Goal: Task Accomplishment & Management: Complete application form

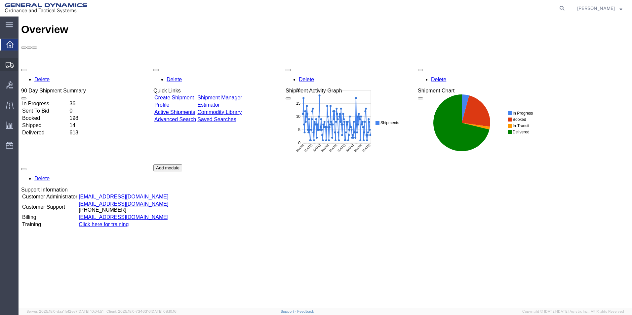
click at [0, 0] on span "Create Shipment" at bounding box center [0, 0] width 0 height 0
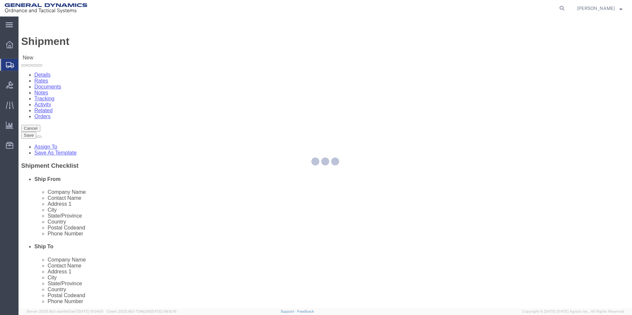
select select
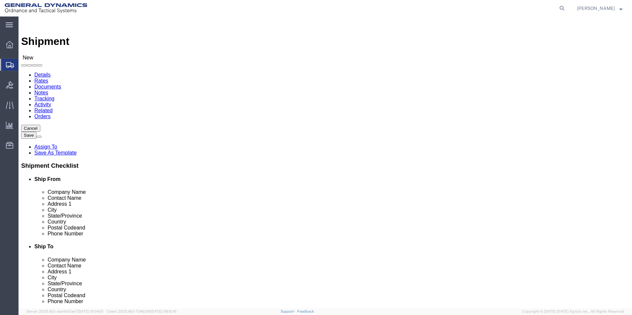
drag, startPoint x: 225, startPoint y: 100, endPoint x: 130, endPoint y: 202, distance: 140.1
select select "310"
select select "PA"
drag, startPoint x: 102, startPoint y: 108, endPoint x: 52, endPoint y: 106, distance: 50.6
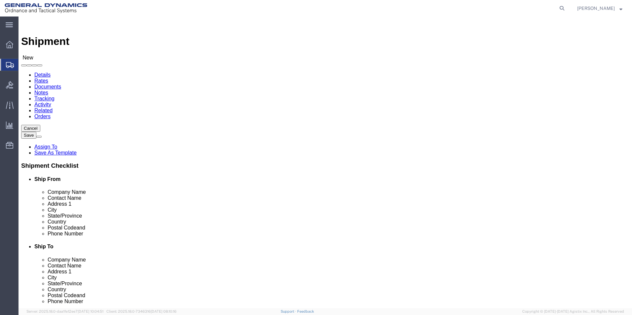
click div "Location GD-OTS Red Lion My Profile Location [GEOGRAPHIC_DATA]-OTS [GEOGRAPHIC_…"
type input "REDLPAHIG0"
click div "Location GD-OTS Red Lion My Profile Location [GEOGRAPHIC_DATA]-OTS [GEOGRAPHIC_…"
click input "text"
type input "[PERSON_NAME] [PERSON_NAME]"
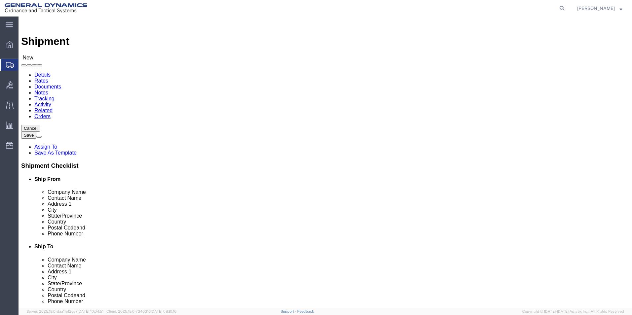
click input "text"
type input "BUILDING 1"
click input "text"
type input "[EMAIL_ADDRESS][DOMAIN_NAME]"
click input "text"
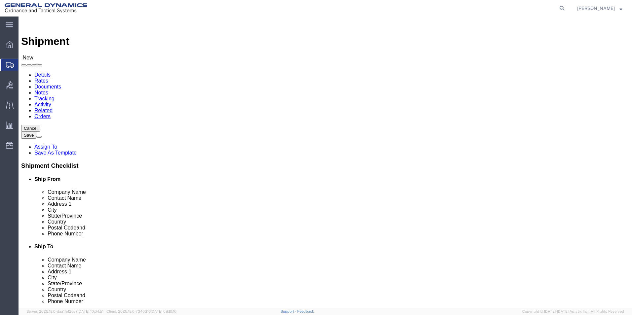
type input "ASML"
click p "- ASML U.S. INC. - ([PERSON_NAME]) C/[PERSON_NAME] RELOCATION & LOGISTICS, [STR…"
select select "CT"
type input "ASML U.S. INC."
drag, startPoint x: 276, startPoint y: 124, endPoint x: 299, endPoint y: 128, distance: 23.6
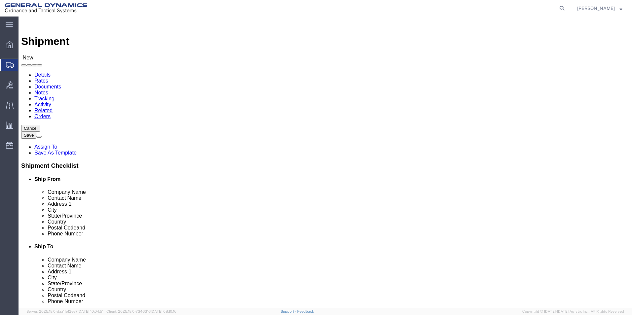
click div "Location My Profile Location GD-OTS [GEOGRAPHIC_DATA] (Commerce) GD-OTS [GEOGRA…"
type input "[PERSON_NAME]"
click p "- ASML U.S. LLC - ([PERSON_NAME]) [STREET_ADDRESS][PERSON_NAME]"
select select "CT"
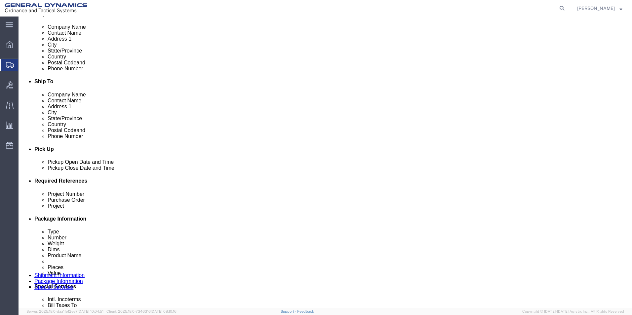
type input "[PERSON_NAME]"
click div "[DATE] 3:00 PM"
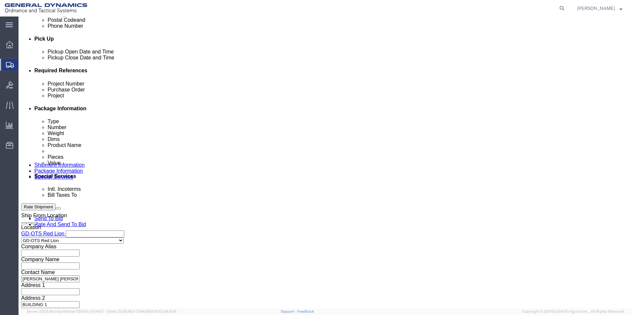
click input "4:00 PM"
type input "4:30 PM"
click button "Apply"
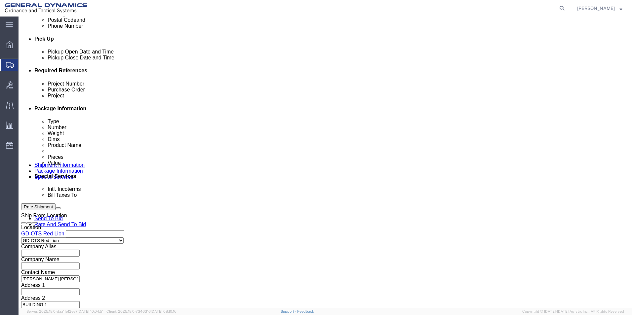
click input "text"
type input "64369"
click input "text"
type input "109364"
click input "text"
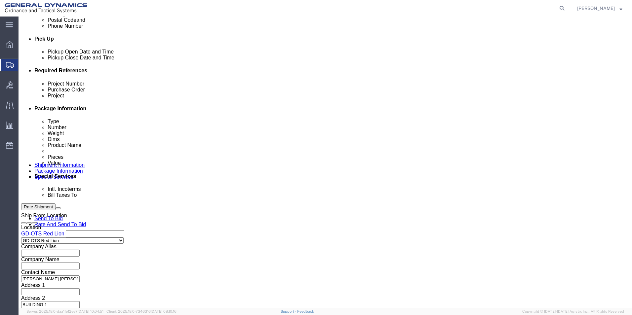
type input "64369"
click button "Continue"
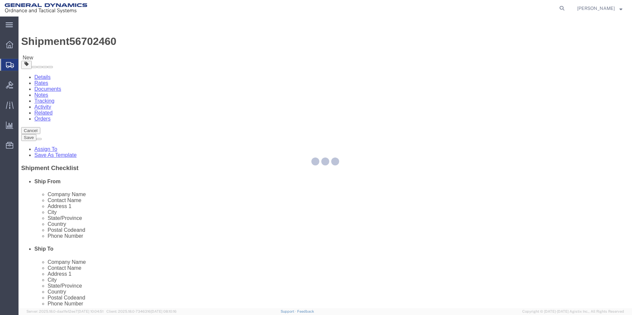
select select "CBOX"
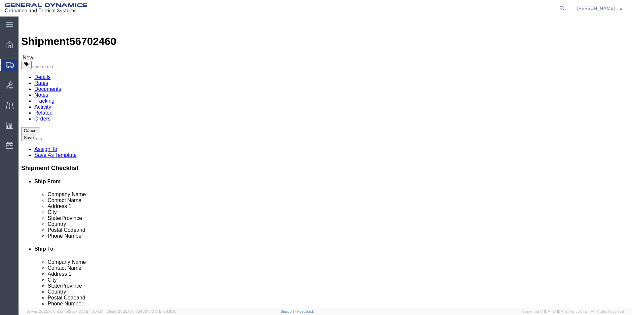
drag, startPoint x: 107, startPoint y: 141, endPoint x: 87, endPoint y: 125, distance: 25.5
click input "text"
type input "12"
click input "text"
type input "12"
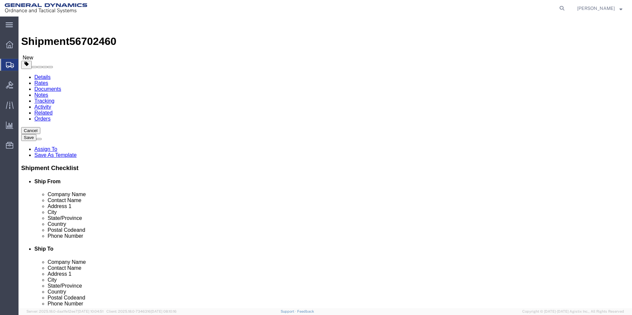
drag, startPoint x: 177, startPoint y: 143, endPoint x: 173, endPoint y: 138, distance: 6.8
click input "text"
type input "12"
click input "0.00"
type input "3.00"
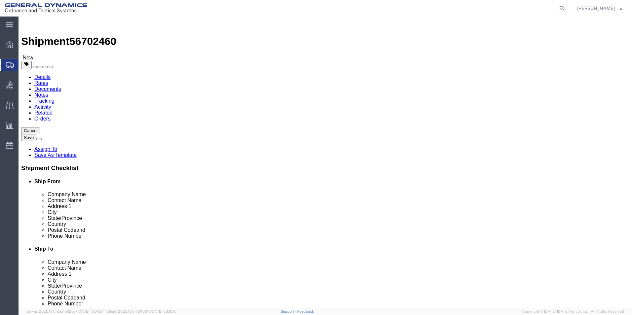
click div "x Package Type Select Bale(s) Basket(s) Bolt(s) Bottle(s) Buckets Bulk Bundle(s…"
click span
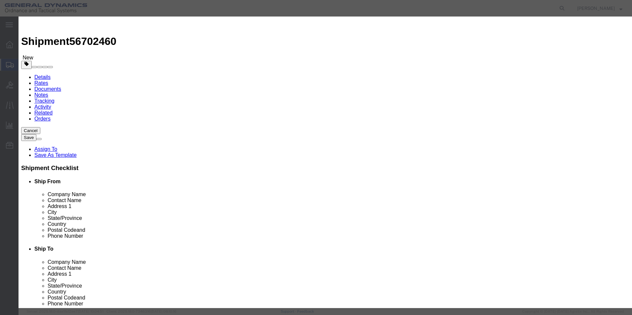
click input "text"
type input "AL SM COMP WASHER SST 3, 2X7"
click div "Commodity library"
drag, startPoint x: 207, startPoint y: 64, endPoint x: 146, endPoint y: 61, distance: 60.6
click div "Pieces 0 Select Bag Barrels 100Board Feet Bottle Box Blister Pack Carats Can Ca…"
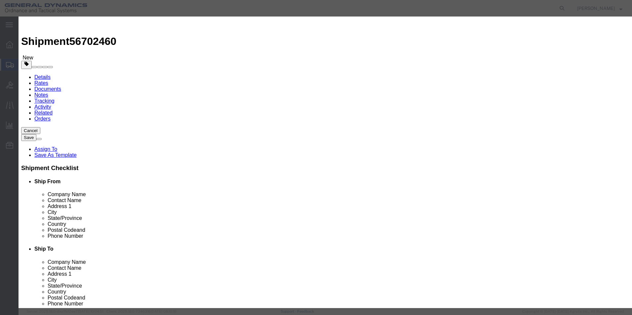
type input "60"
click input "text"
type input "100"
click button "Save & Close"
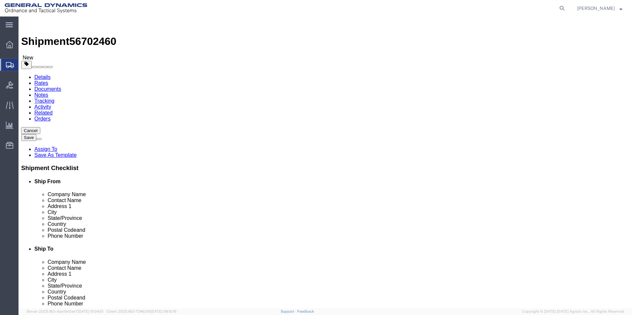
click button "Continue"
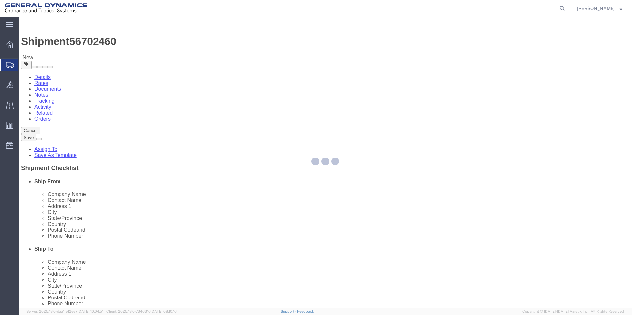
select select
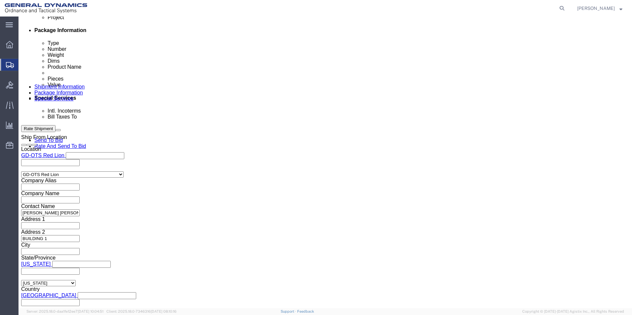
scroll to position [397, 0]
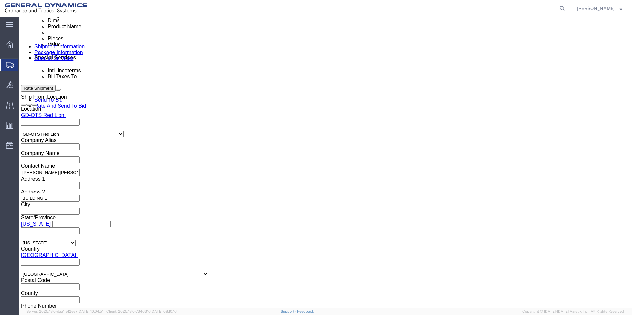
click button "Rate Shipment"
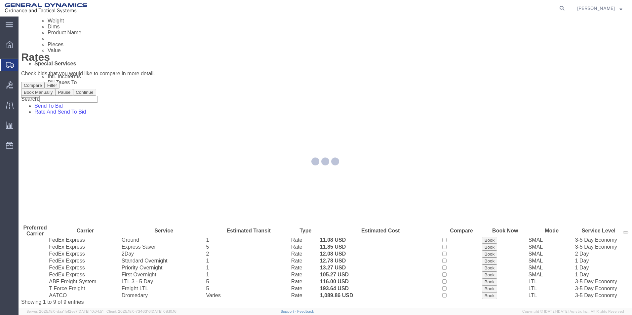
scroll to position [0, 0]
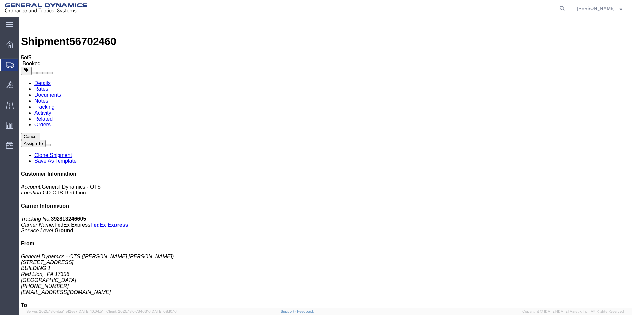
click at [0, 0] on span "Create Shipment" at bounding box center [0, 0] width 0 height 0
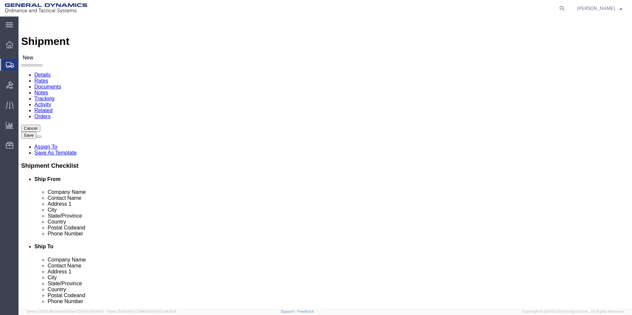
scroll to position [1, 0]
select select "310"
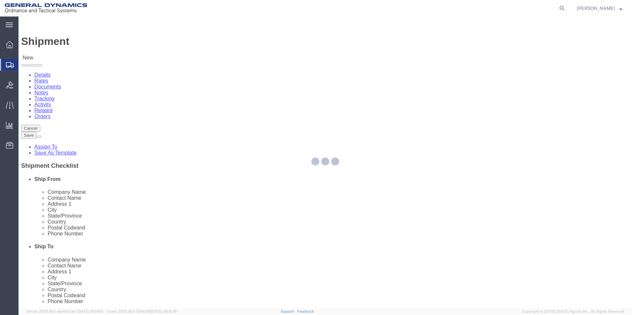
select select "PA"
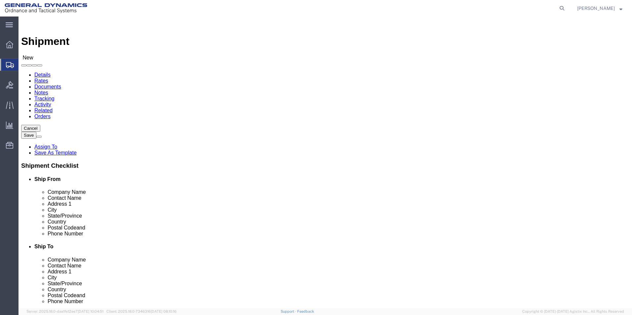
drag, startPoint x: 126, startPoint y: 111, endPoint x: 35, endPoint y: 97, distance: 91.3
click div "Location GD-OTS Red Lion Select My Profile Location GD-OTS [GEOGRAPHIC_DATA] (C…"
type input "REDLPAHIG0"
click div "Location GD-OTS Red Lion Select My Profile Location GD-OTS [GEOGRAPHIC_DATA] (C…"
type input "[PERSON_NAME] [PERSON_NAME]"
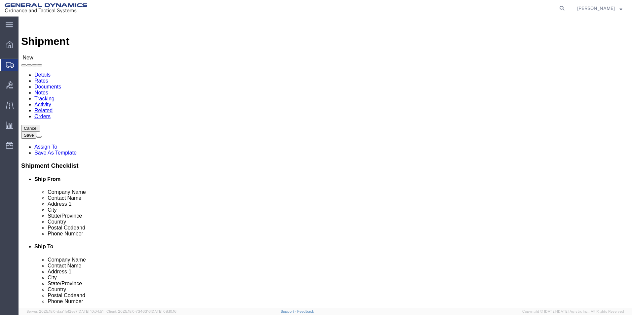
click input "text"
type input "BUILDING 1"
click input "text"
type input "[EMAIL_ADDRESS][DOMAIN_NAME]"
click input "text"
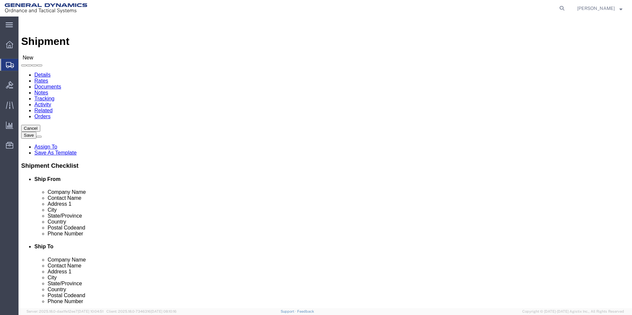
type input "ASML"
click p "- ASML U.S. LLC - ([PERSON_NAME]) [STREET_ADDRESS][PERSON_NAME]"
select select "CT"
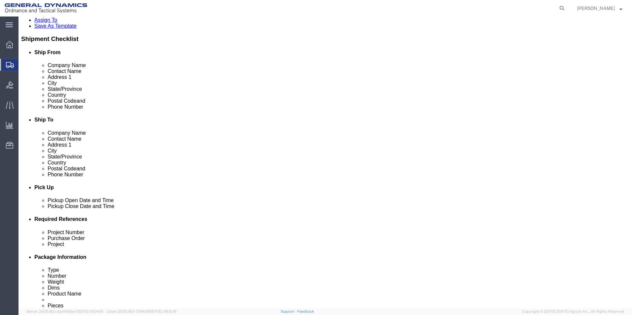
scroll to position [132, 0]
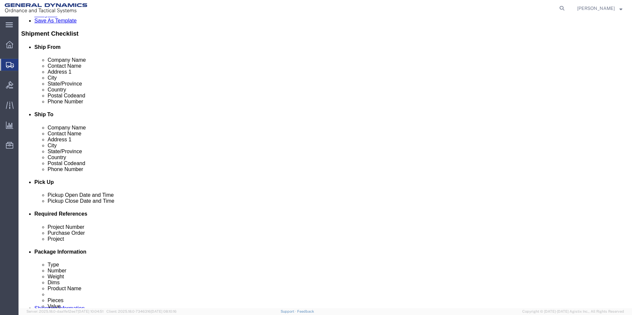
type input "ASML U.S. LLC"
click div "[DATE] 3:00 PM"
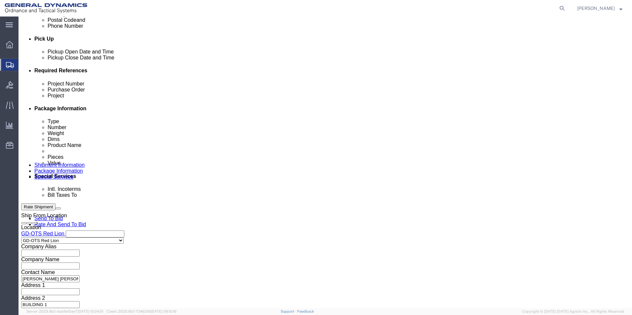
click input "4:00 PM"
type input "4:30 PM"
click button "Apply"
click input "text"
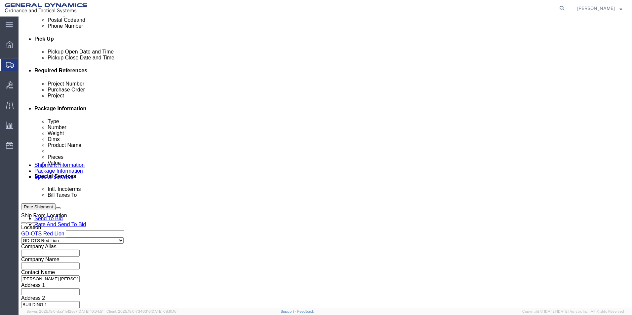
type input "64419"
click input "text"
type input "109366"
click input "text"
type input "64419"
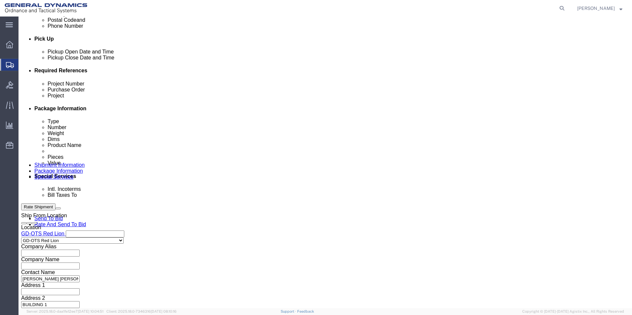
click button "Continue"
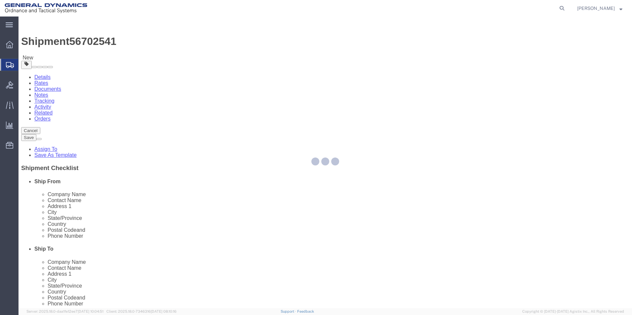
select select "CBOX"
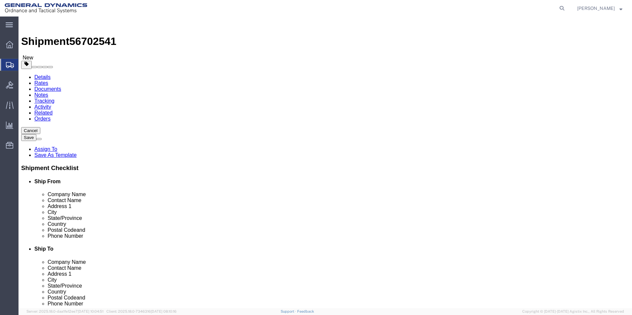
drag, startPoint x: 105, startPoint y: 139, endPoint x: 102, endPoint y: 138, distance: 3.5
click input "text"
type input "8"
click input "text"
type input "8"
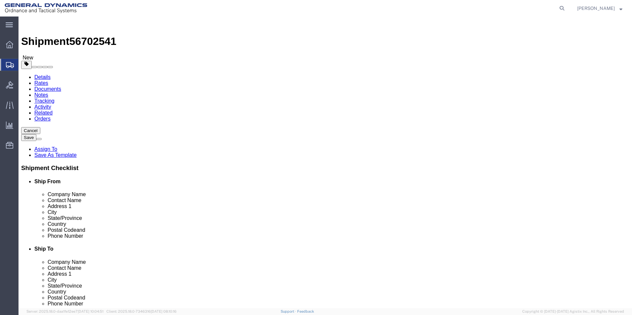
click input "text"
type input "9"
type input "8"
click input "0.00"
type input "2.00"
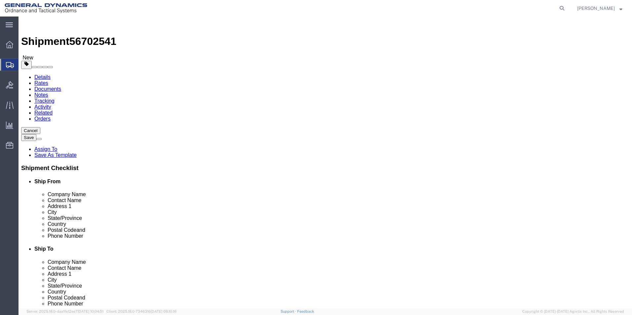
click div "x Package Type Select Bale(s) Basket(s) Bolt(s) Bottle(s) Buckets Bulk Bundle(s…"
click link "Add Content"
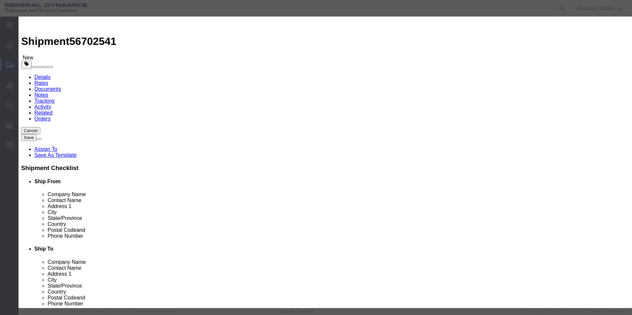
click input "text"
type input "AL MS COMP WASHER SST 3, 2X7"
drag, startPoint x: 202, startPoint y: 60, endPoint x: 176, endPoint y: 61, distance: 25.5
click div "Pieces 0 Select Bag Barrels 100Board Feet Bottle Box Blister Pack Carats Can Ca…"
type input "60"
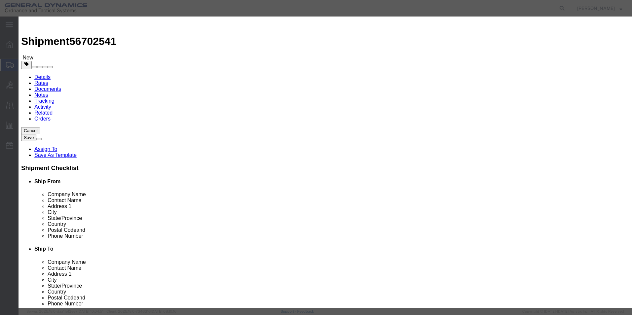
click input "text"
type input "100"
click button "Save & Close"
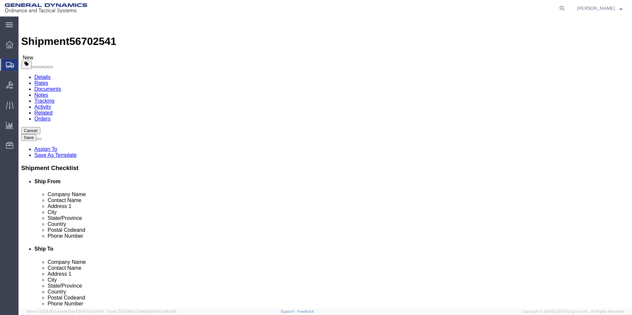
click button "Continue"
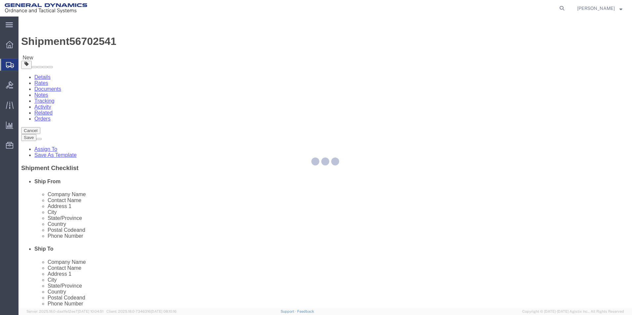
select select
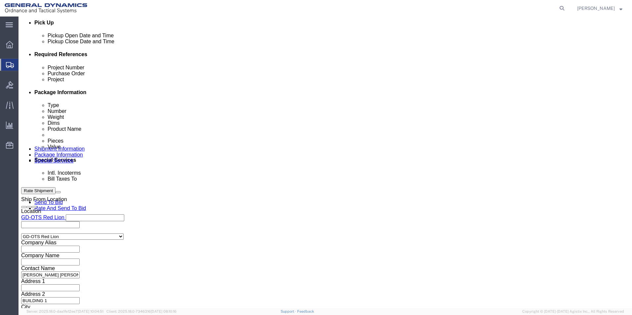
scroll to position [297, 0]
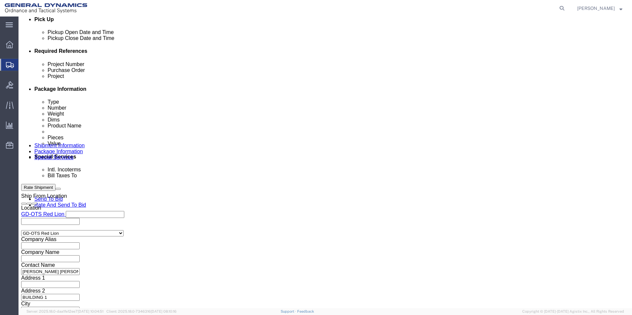
click button "Rate Shipment"
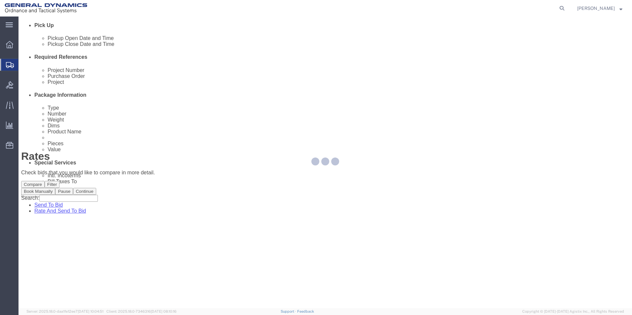
scroll to position [0, 0]
